Goal: Task Accomplishment & Management: Complete application form

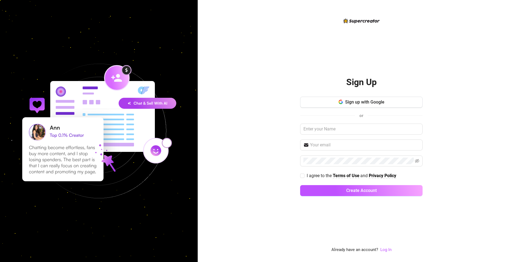
click at [350, 108] on div "Sign up with Google or I agree to the Terms of Use and Privacy Policy Create Ac…" at bounding box center [361, 149] width 122 height 104
click at [356, 105] on span "Sign up with Google" at bounding box center [364, 101] width 39 height 5
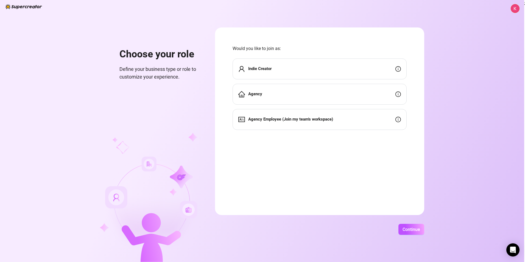
click at [309, 70] on div "Indie Creator" at bounding box center [319, 68] width 174 height 21
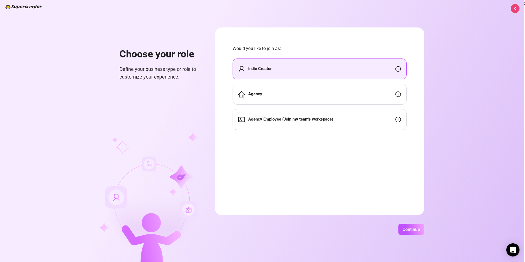
click at [335, 97] on div "Agency" at bounding box center [319, 94] width 174 height 21
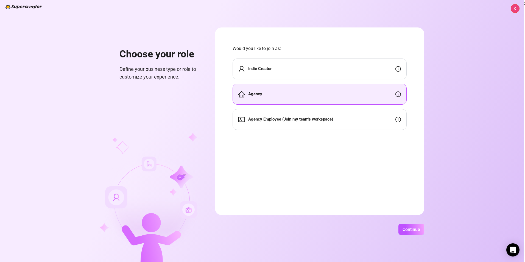
click at [333, 76] on div "Indie Creator" at bounding box center [319, 68] width 174 height 21
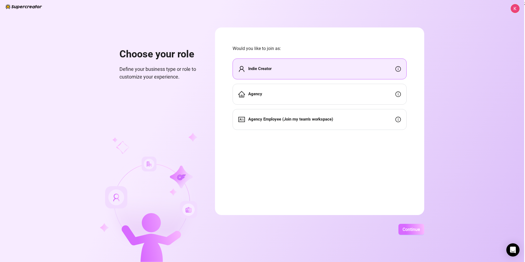
click at [408, 230] on span "Continue" at bounding box center [411, 229] width 18 height 5
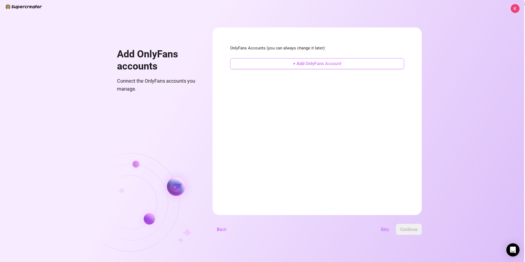
click at [381, 62] on button "+ Add OnlyFans Account" at bounding box center [317, 63] width 174 height 11
